Goal: Information Seeking & Learning: Stay updated

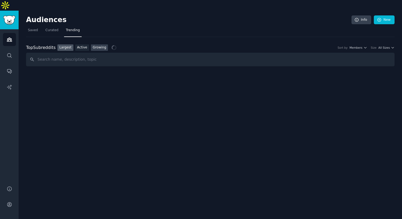
click at [95, 44] on link "Growing" at bounding box center [99, 47] width 17 height 7
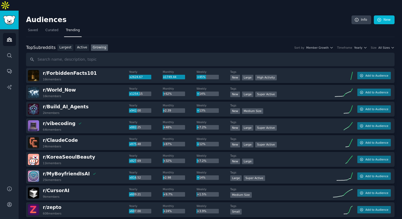
click at [357, 44] on div "Top Subreddits Top Subreddits Largest Active Growing Sort by Member Growth Time…" at bounding box center [210, 55] width 369 height 22
click at [358, 46] on span "Yearly" at bounding box center [358, 48] width 8 height 4
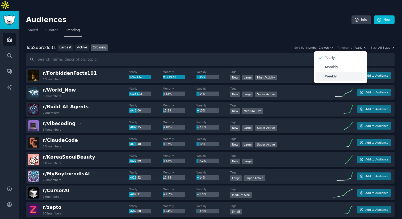
click at [340, 72] on div "Weekly" at bounding box center [340, 76] width 49 height 9
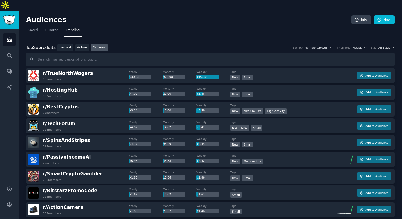
click at [386, 46] on span "All Sizes" at bounding box center [384, 48] width 11 height 4
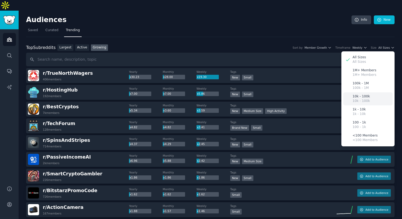
click at [357, 94] on p "10k - 100k" at bounding box center [361, 96] width 17 height 5
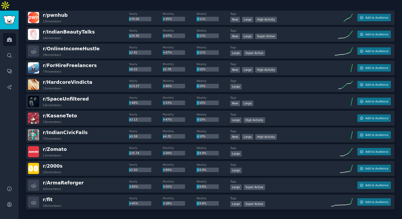
scroll to position [711, 0]
